Goal: Task Accomplishment & Management: Manage account settings

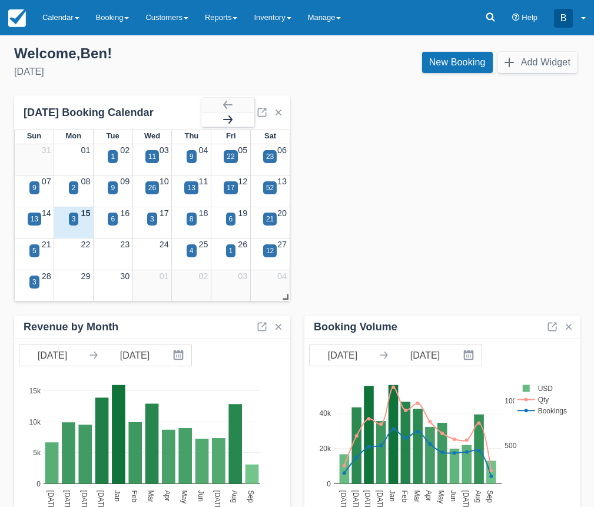
click at [248, 118] on button "button" at bounding box center [227, 119] width 53 height 14
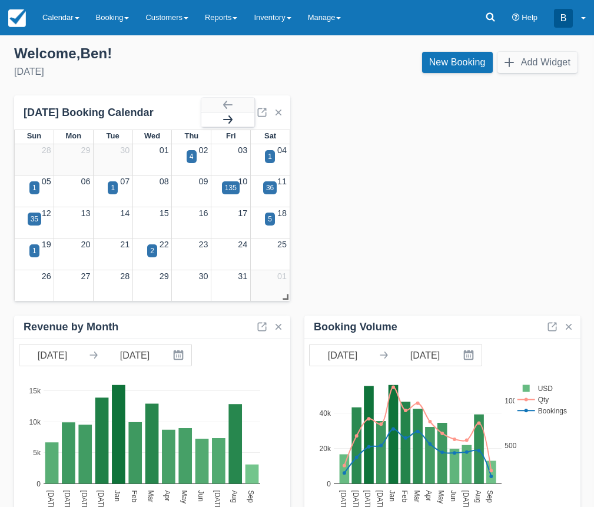
click at [248, 118] on button "button" at bounding box center [227, 119] width 53 height 14
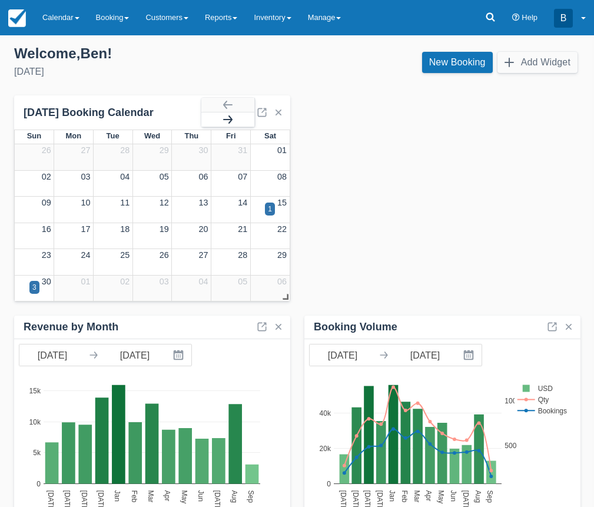
click at [248, 118] on button "button" at bounding box center [227, 119] width 53 height 14
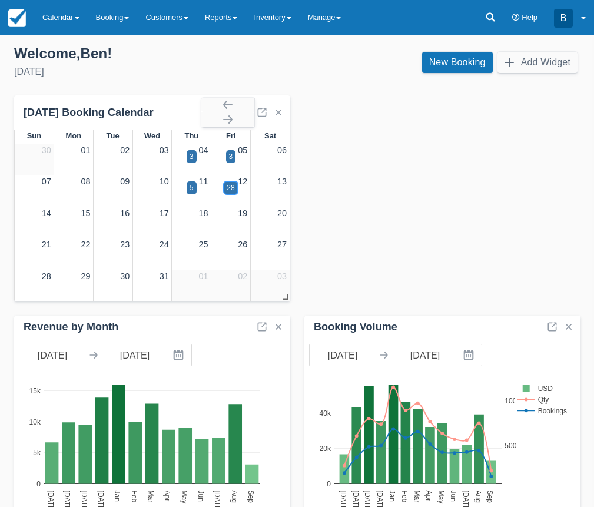
click at [232, 183] on div "28" at bounding box center [231, 187] width 8 height 11
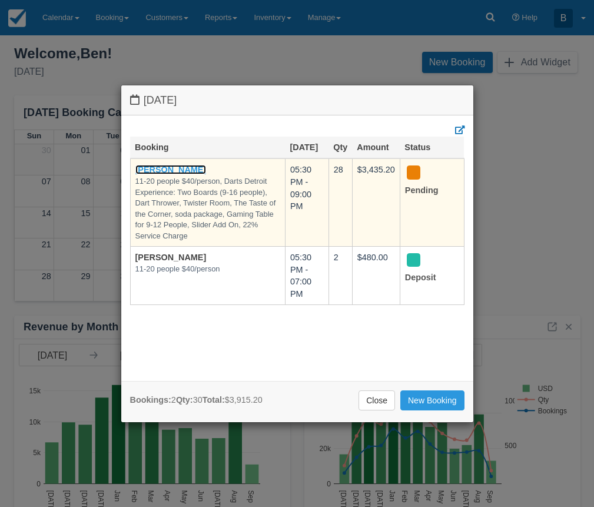
click at [180, 173] on link "[PERSON_NAME]" at bounding box center [170, 169] width 71 height 9
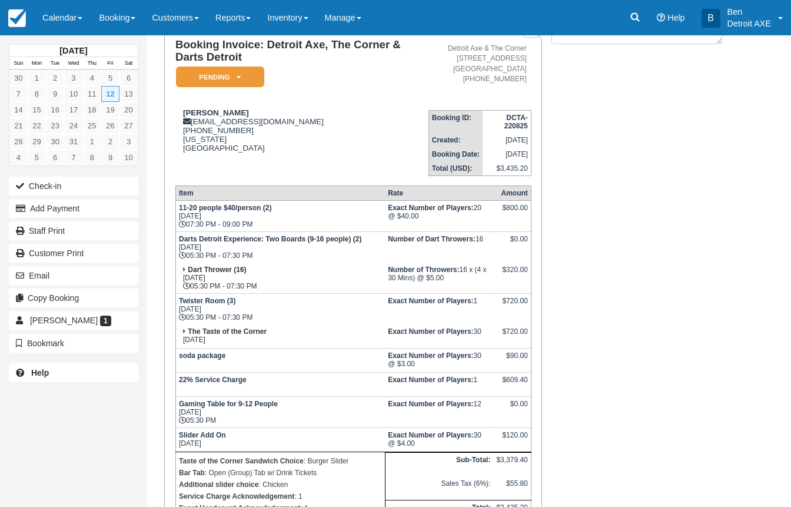
scroll to position [88, 0]
click at [2, 379] on div "December 2025 Sun Mon Tue Wed Thu Fri Sat 30 1 2 3 4 5 6 7 8 9 10 11 12 13 14 1…" at bounding box center [73, 253] width 147 height 507
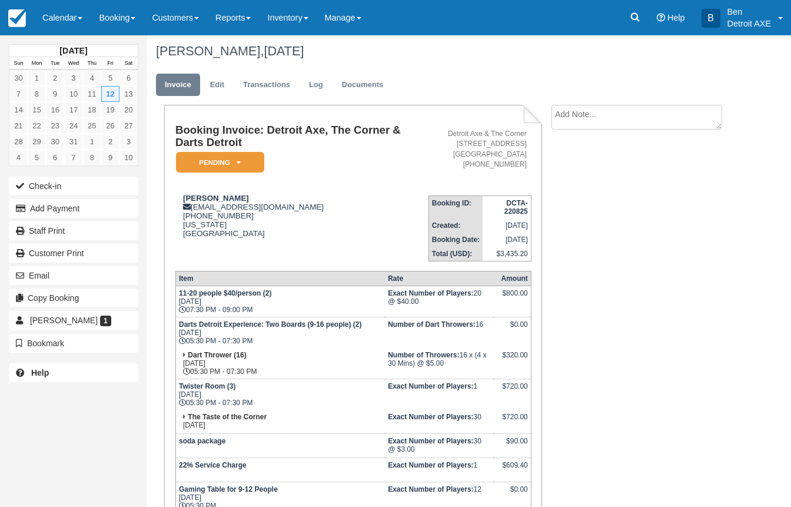
scroll to position [0, 0]
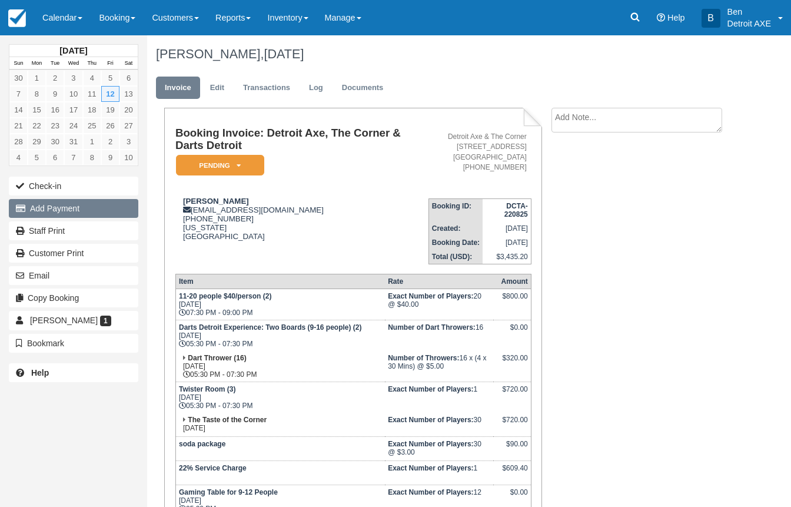
click at [108, 213] on button "Add Payment" at bounding box center [73, 208] width 129 height 19
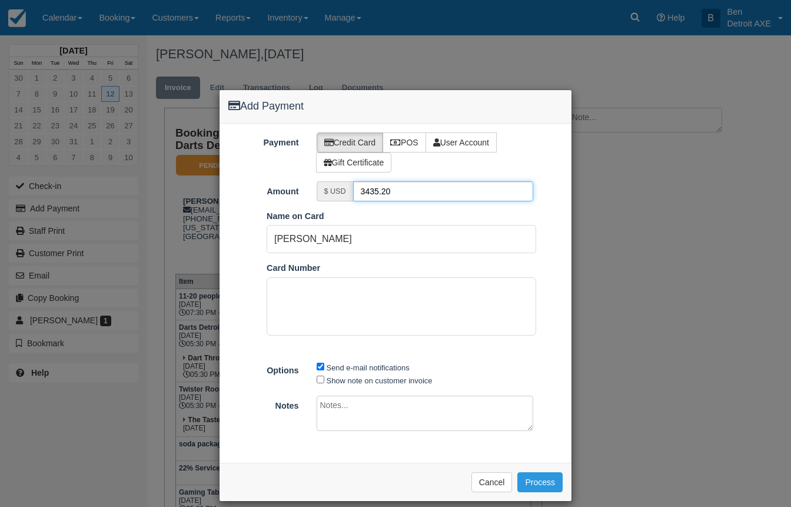
drag, startPoint x: 400, startPoint y: 191, endPoint x: 321, endPoint y: 208, distance: 80.2
click at [321, 208] on div "Payment Credit Card POS User Account Gift Certificate Amount $ USD 3435.20 Pay …" at bounding box center [396, 293] width 352 height 339
click at [365, 195] on input "3435.20" at bounding box center [443, 191] width 181 height 20
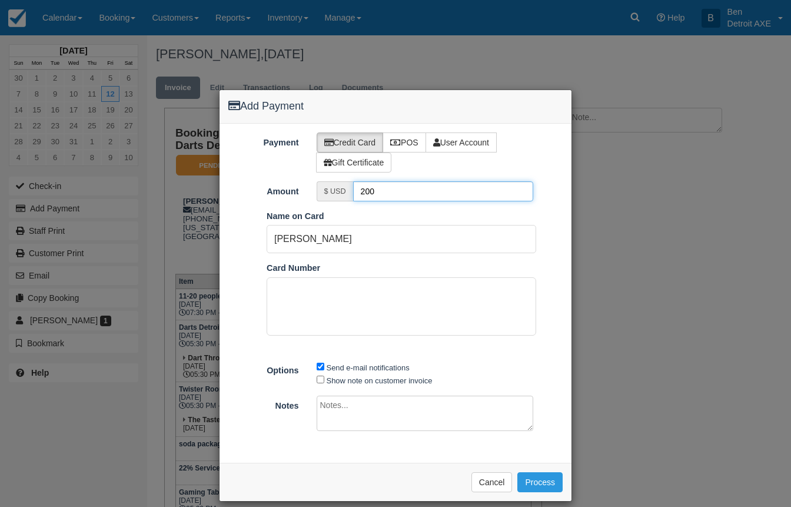
type input "200"
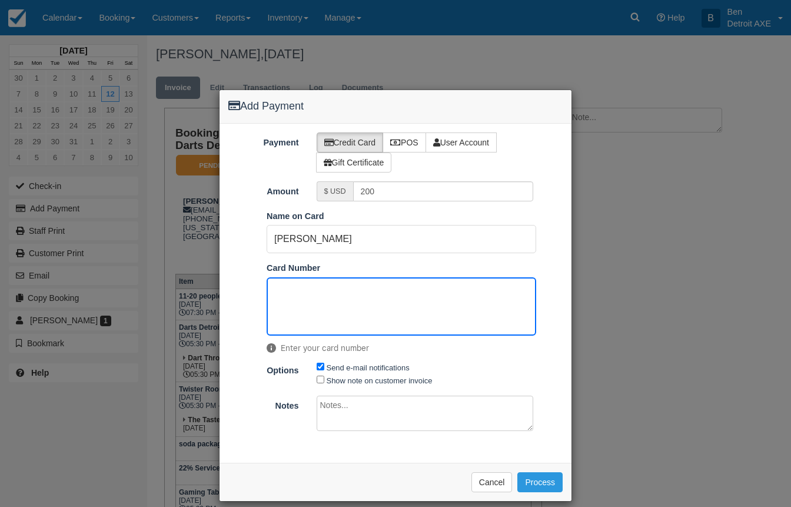
click at [378, 261] on ol "Pay in Square App Name on Card Emily Annis Card Number Enter your card number" at bounding box center [396, 285] width 352 height 150
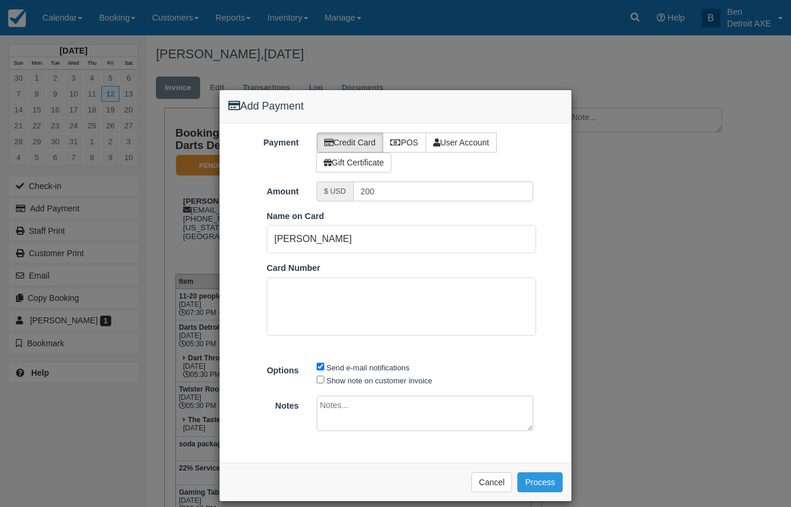
click at [363, 410] on textarea at bounding box center [425, 412] width 217 height 35
type textarea "$200 deposit"
drag, startPoint x: 335, startPoint y: 247, endPoint x: 234, endPoint y: 235, distance: 102.5
click at [234, 235] on ol "Pay in Square App Name on Card Emily Annis Card Number" at bounding box center [396, 285] width 352 height 150
click at [338, 241] on input "Joseph E. Condon" at bounding box center [402, 239] width 270 height 28
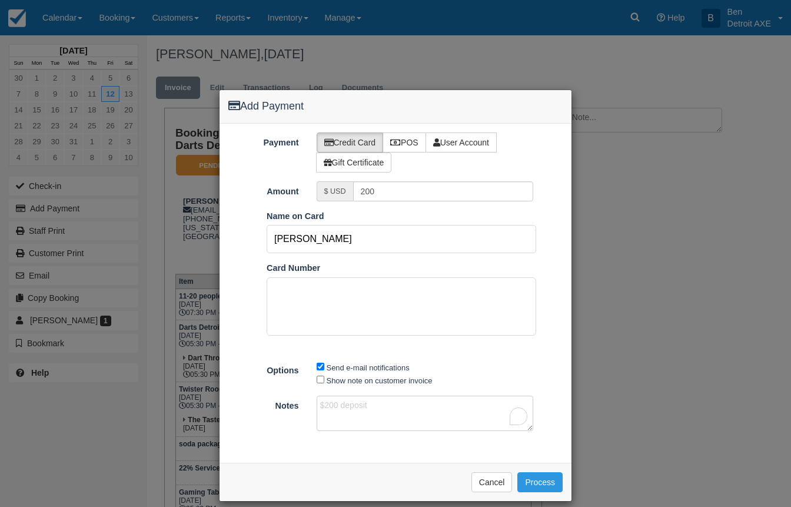
type input "Joseph E. Condon"
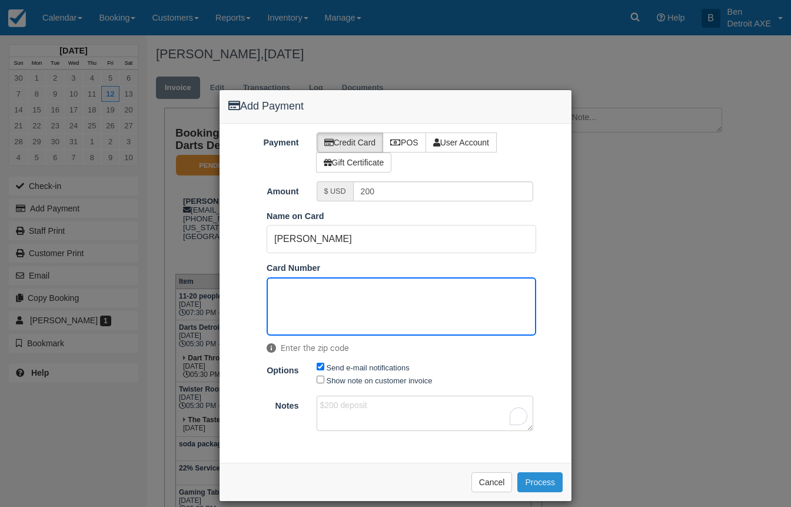
click at [552, 476] on button "Process" at bounding box center [539, 482] width 45 height 20
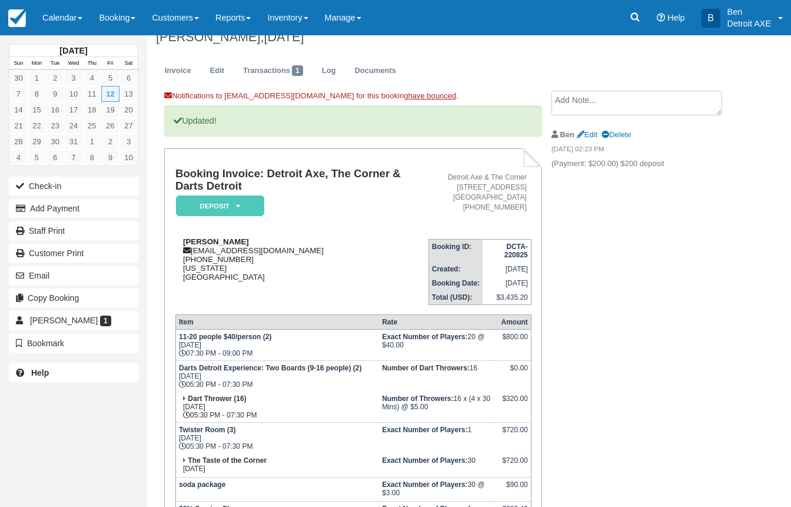
scroll to position [19, 0]
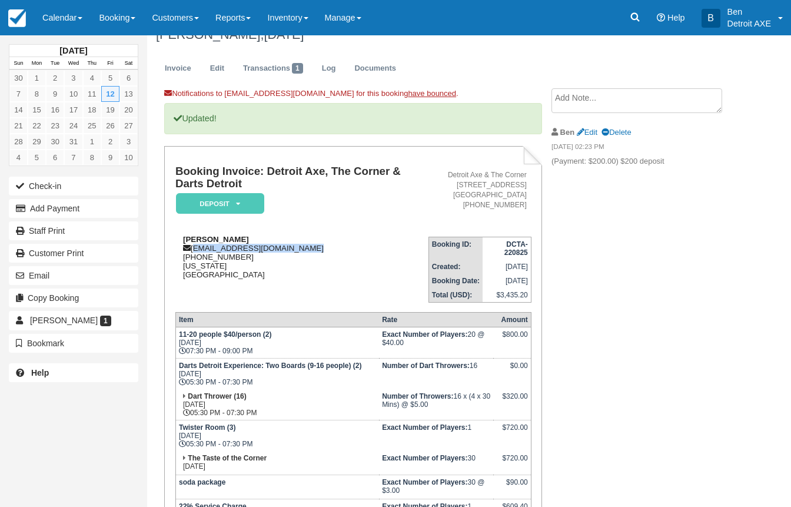
drag, startPoint x: 192, startPoint y: 248, endPoint x: 295, endPoint y: 251, distance: 102.4
click at [295, 251] on div "Emily Annis eannis@arcturushealthcare.com 1 (248) 243-3826 Michigan United Stat…" at bounding box center [301, 257] width 253 height 44
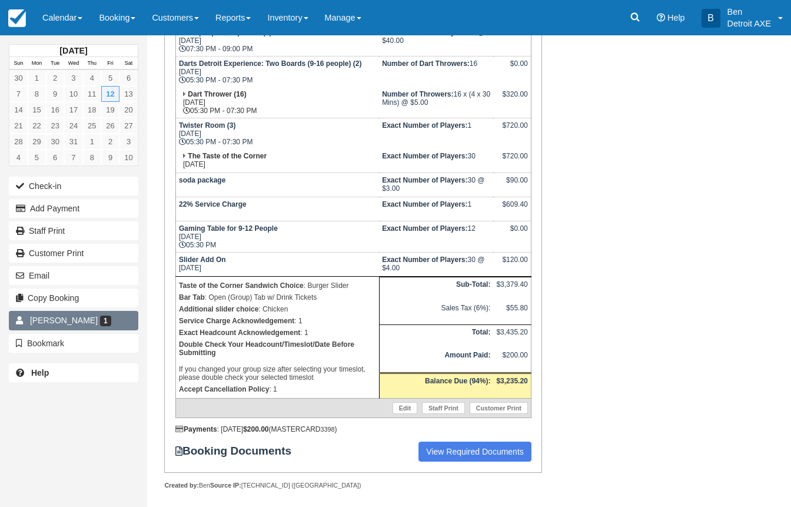
scroll to position [334, 0]
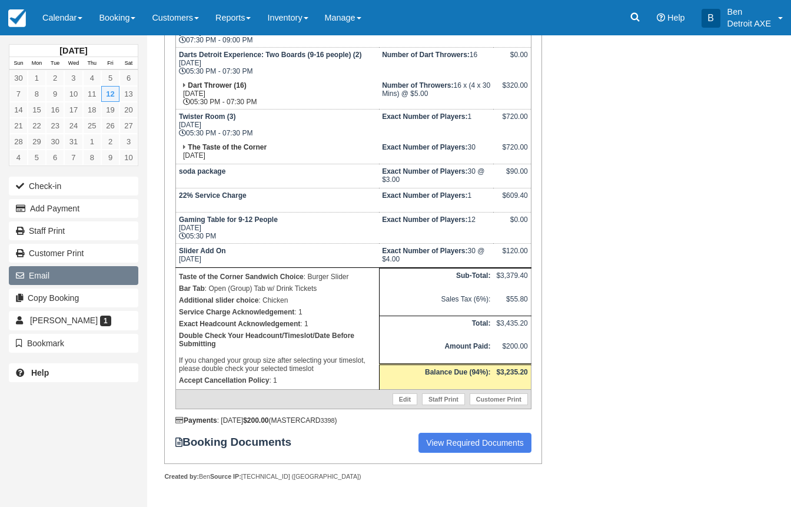
click at [76, 281] on button "Email" at bounding box center [73, 275] width 129 height 19
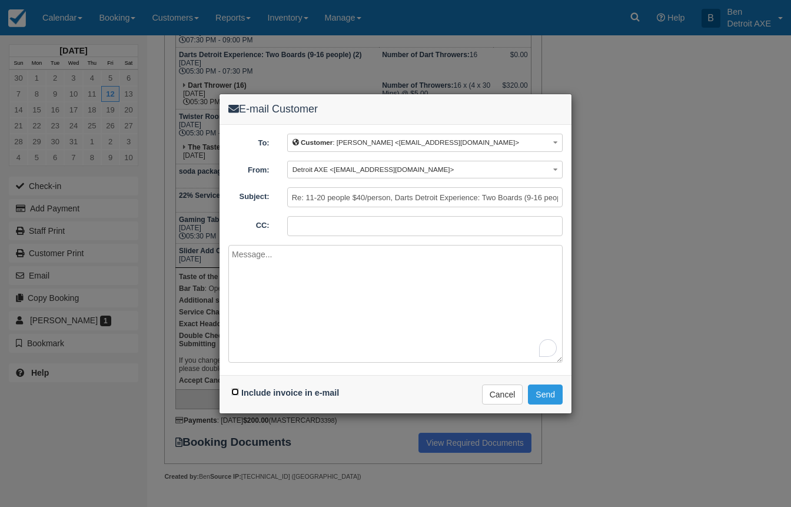
click at [234, 389] on input "Include invoice in e-mail" at bounding box center [235, 392] width 8 height 8
checkbox input "true"
click at [318, 192] on input "Re: 11-20 people $40/person, Darts Detroit Experience: Two Boards (9-16 people)…" at bounding box center [424, 197] width 275 height 20
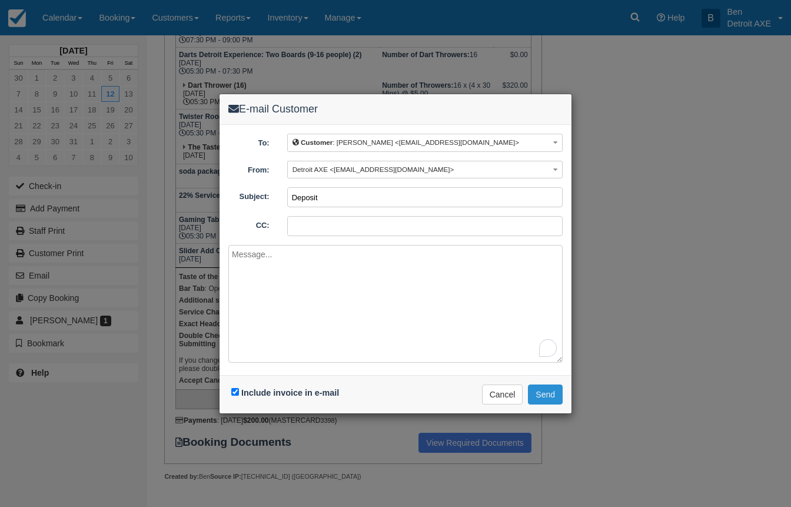
type input "Deposit"
click at [533, 393] on button "Send" at bounding box center [545, 394] width 35 height 20
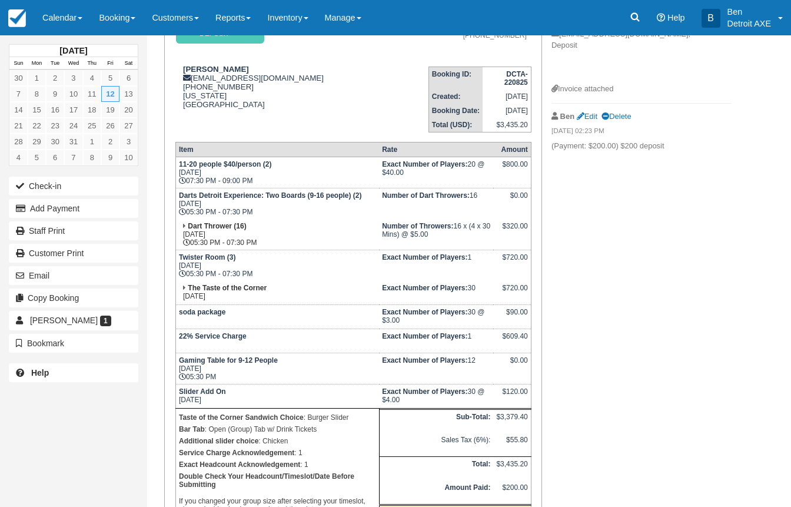
scroll to position [291, 0]
